Goal: Navigation & Orientation: Find specific page/section

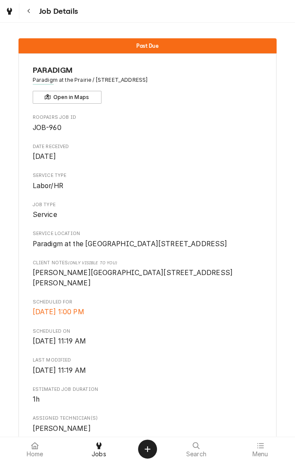
click at [34, 16] on button "Navigate back" at bounding box center [29, 11] width 16 height 16
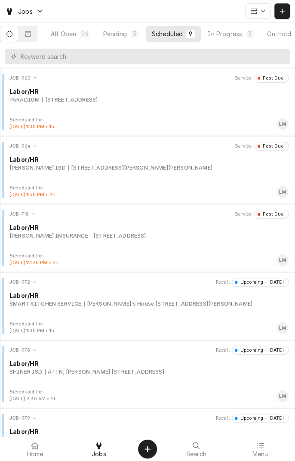
click at [153, 303] on div "[PERSON_NAME]'s House [STREET_ADDRESS][PERSON_NAME]" at bounding box center [168, 304] width 168 height 8
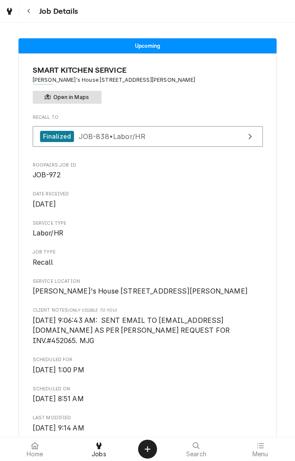
click at [78, 95] on button "Open in Maps" at bounding box center [67, 97] width 69 height 13
